Goal: Task Accomplishment & Management: Use online tool/utility

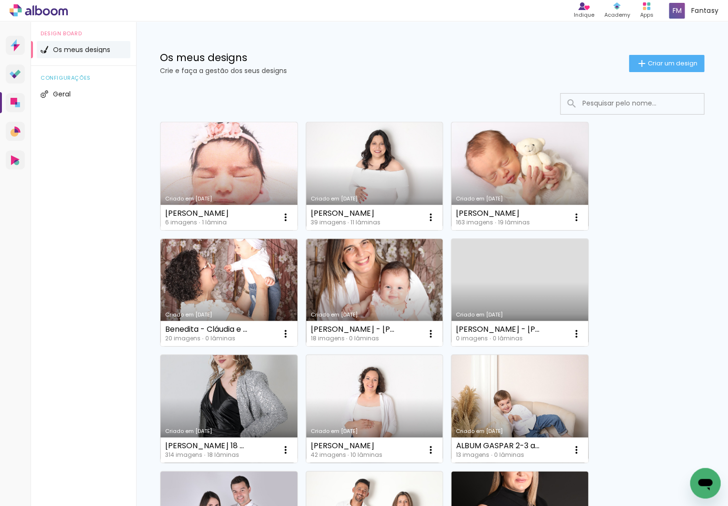
click at [601, 102] on input at bounding box center [645, 104] width 136 height 20
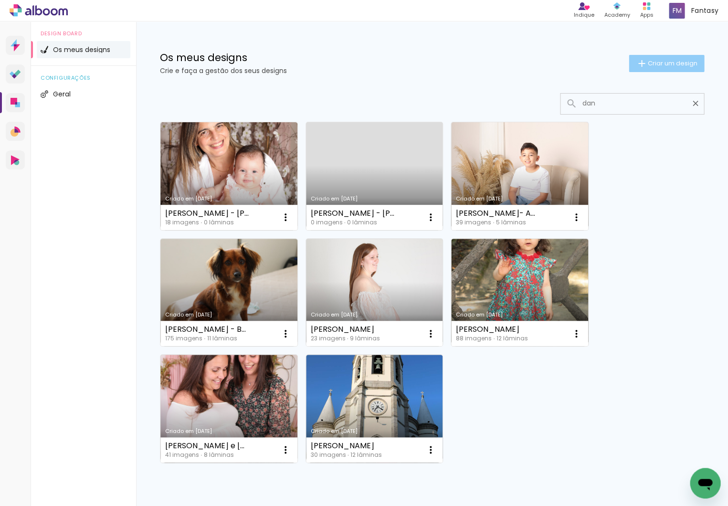
type input "dan"
type paper-input "dan"
click at [601, 64] on span "Criar um design" at bounding box center [672, 63] width 50 height 6
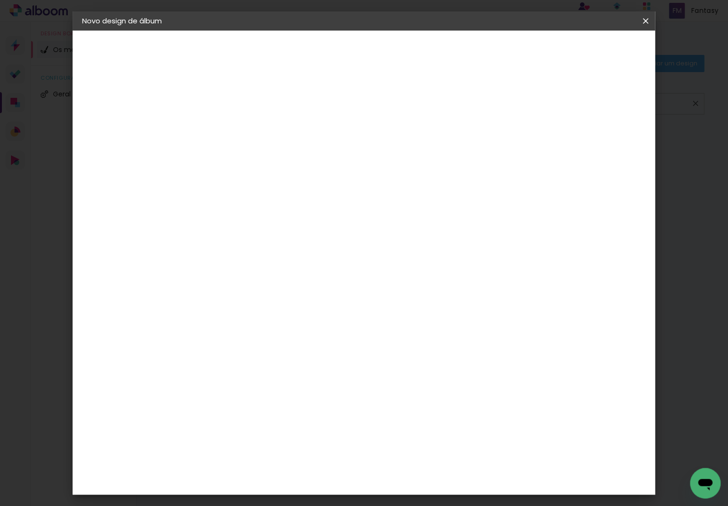
click at [238, 128] on input at bounding box center [238, 128] width 0 height 15
type input "[PERSON_NAME] - Acompanhamento"
type paper-input "[PERSON_NAME] - Acompanhamento"
click at [0, 0] on slot "Avançar" at bounding box center [0, 0] width 0 height 0
click at [229, 212] on paper-item "DreambooksPro" at bounding box center [253, 215] width 84 height 21
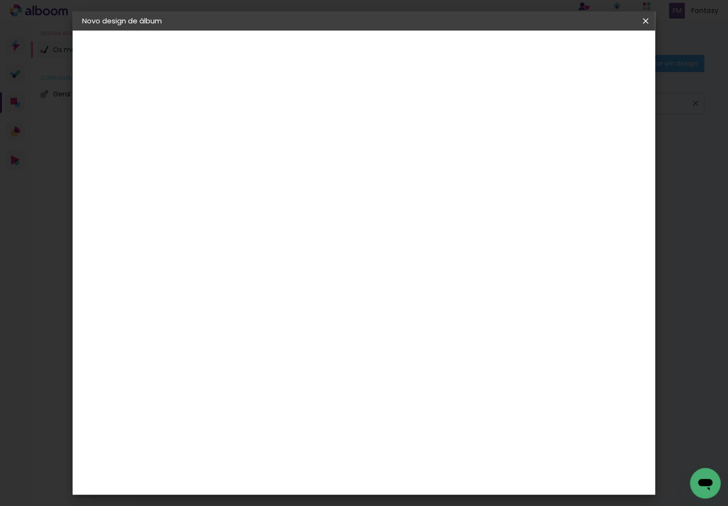
click at [0, 0] on slot "Avançar" at bounding box center [0, 0] width 0 height 0
click at [290, 155] on paper-input-container "Linha" at bounding box center [262, 167] width 55 height 24
click at [404, 159] on paper-item "Álbum" at bounding box center [425, 158] width 191 height 19
type input "Álbum"
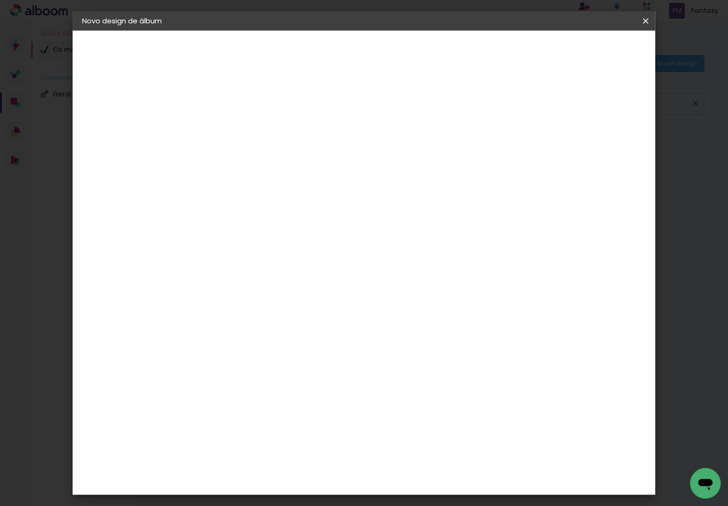
click at [394, 51] on paper-button "Avançar" at bounding box center [370, 50] width 47 height 16
click at [592, 50] on span "Iniciar design" at bounding box center [570, 50] width 43 height 7
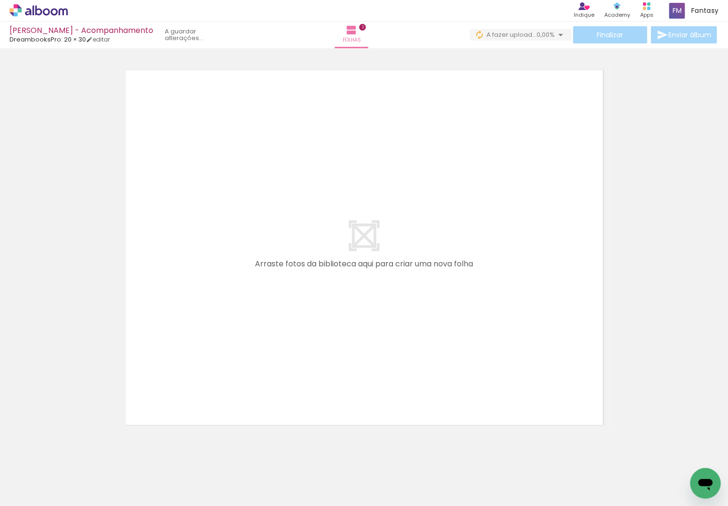
drag, startPoint x: 260, startPoint y: 474, endPoint x: 243, endPoint y: 318, distance: 157.4
click at [243, 318] on quentale-workspace at bounding box center [364, 253] width 728 height 506
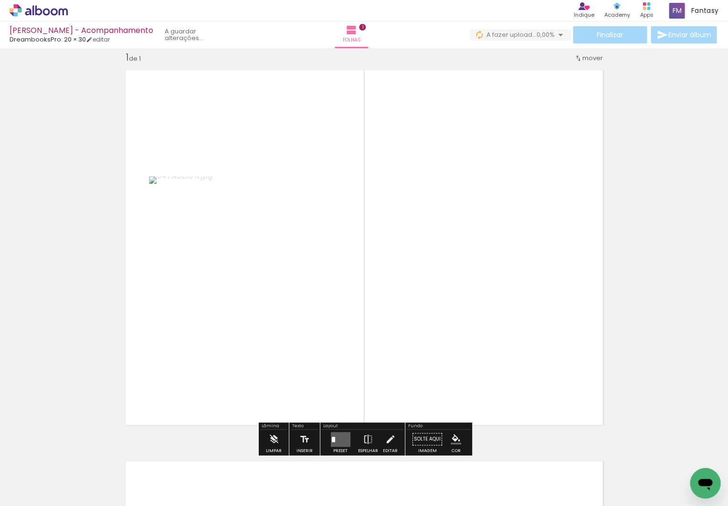
scroll to position [12, 0]
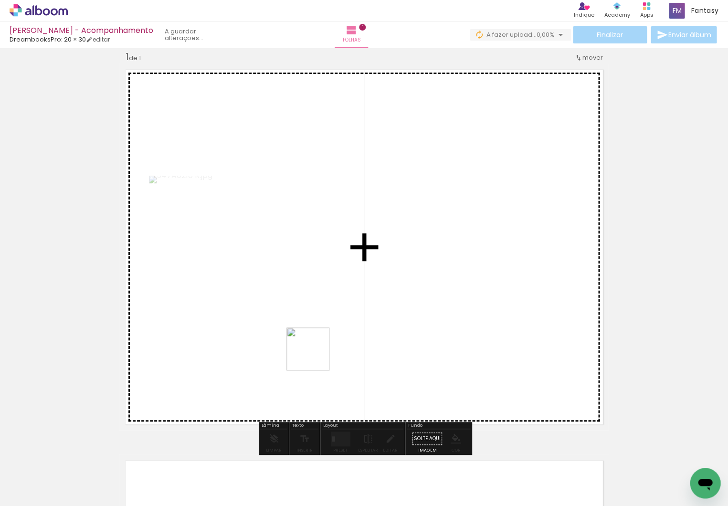
drag, startPoint x: 293, startPoint y: 391, endPoint x: 319, endPoint y: 342, distance: 56.4
click at [319, 342] on quentale-workspace at bounding box center [364, 253] width 728 height 506
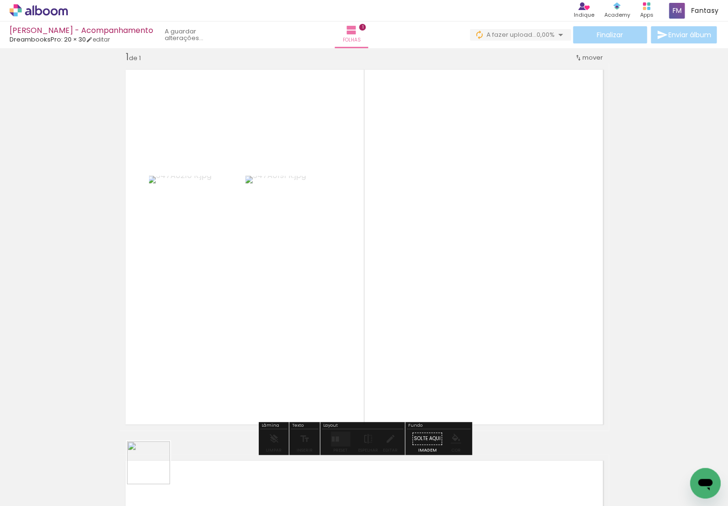
drag, startPoint x: 156, startPoint y: 470, endPoint x: 204, endPoint y: 382, distance: 99.8
click at [204, 382] on quentale-workspace at bounding box center [364, 253] width 728 height 506
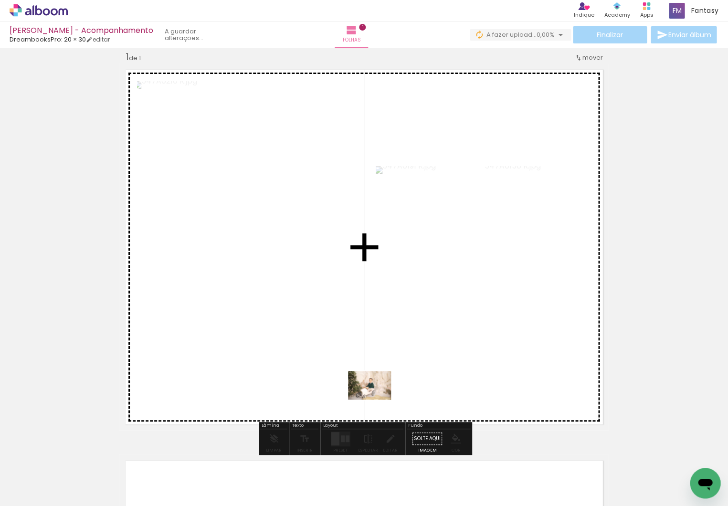
drag, startPoint x: 202, startPoint y: 421, endPoint x: 404, endPoint y: 398, distance: 202.8
click at [404, 398] on quentale-workspace at bounding box center [364, 253] width 728 height 506
